Goal: Task Accomplishment & Management: Manage account settings

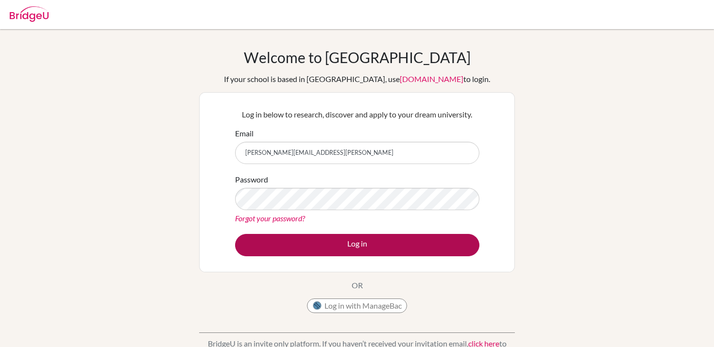
type input "[PERSON_NAME][EMAIL_ADDRESS][PERSON_NAME]"
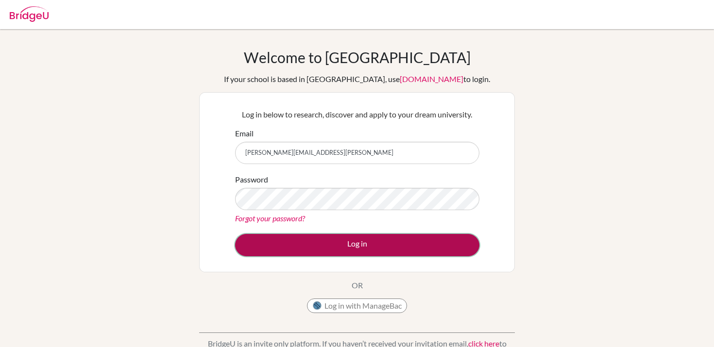
click at [353, 244] on button "Log in" at bounding box center [357, 245] width 244 height 22
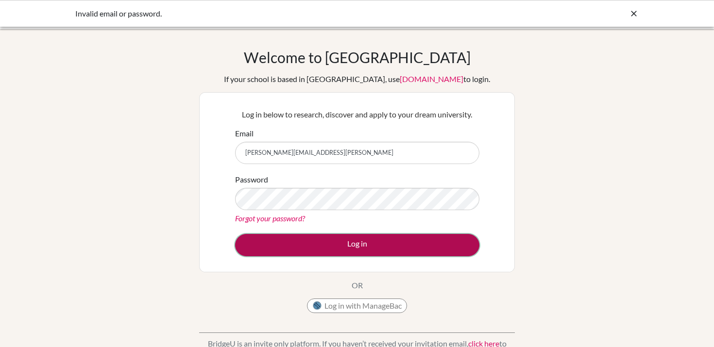
click at [362, 246] on button "Log in" at bounding box center [357, 245] width 244 height 22
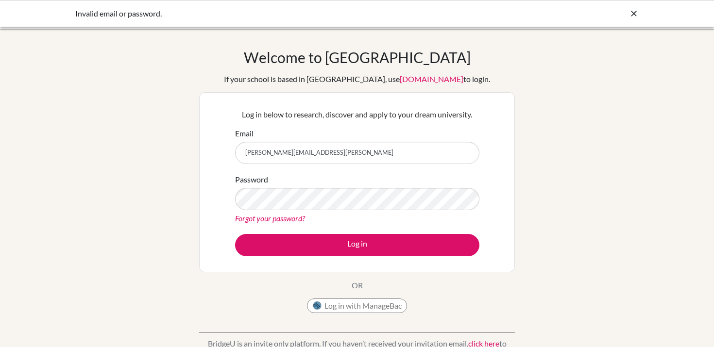
click at [371, 156] on input "[PERSON_NAME][EMAIL_ADDRESS][PERSON_NAME]" at bounding box center [357, 153] width 244 height 22
type input "[PERSON_NAME][EMAIL_ADDRESS][PERSON_NAME][DOMAIN_NAME]"
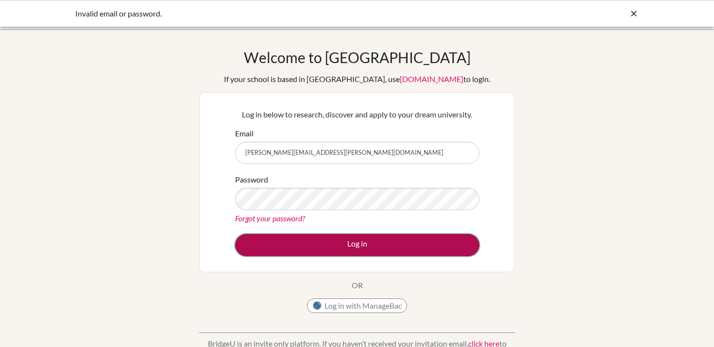
click at [359, 245] on button "Log in" at bounding box center [357, 245] width 244 height 22
